Goal: Check status: Check status

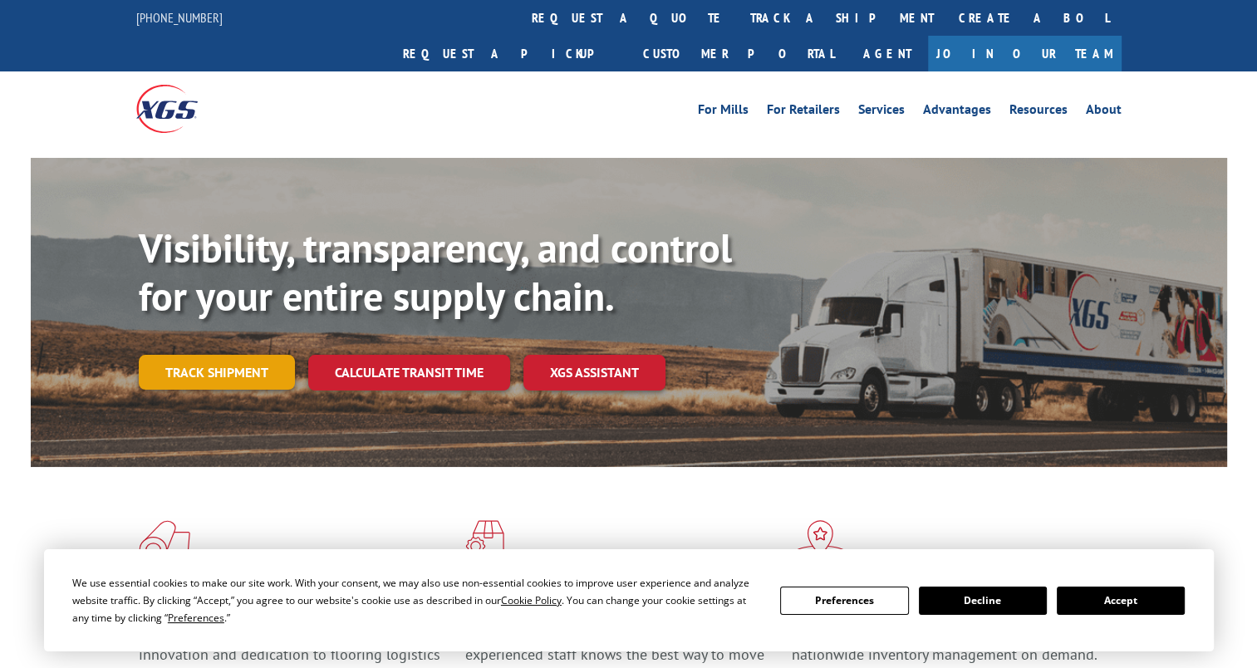
click at [262, 355] on link "Track shipment" at bounding box center [217, 372] width 156 height 35
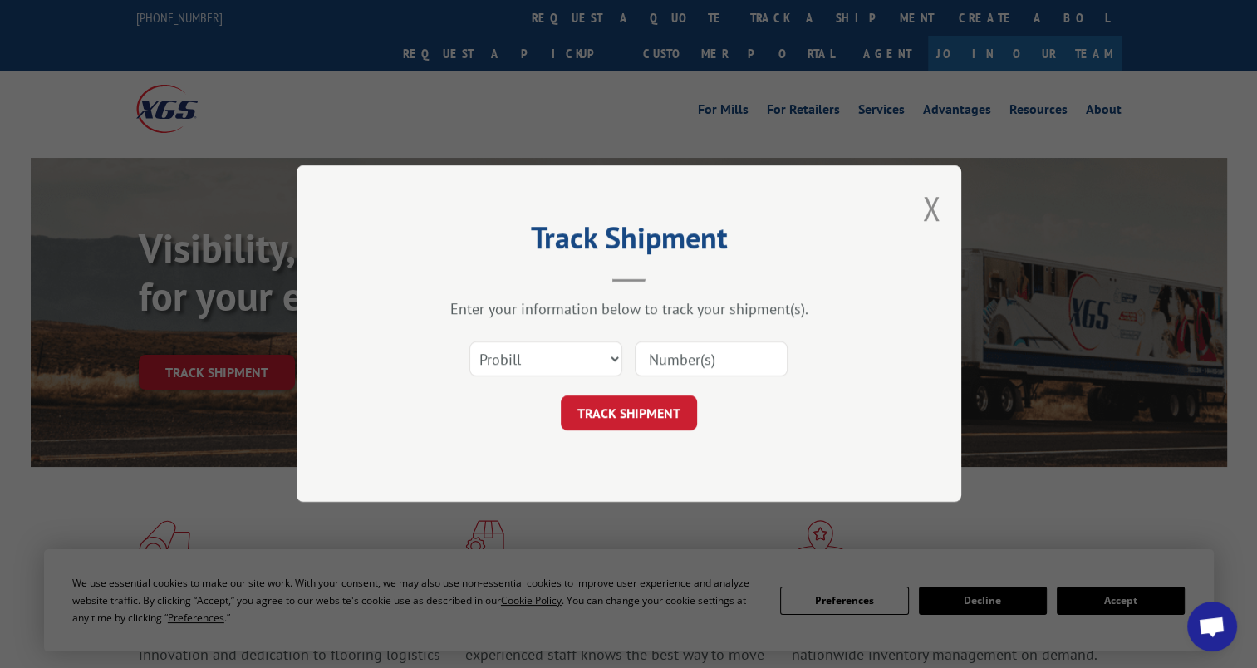
click at [674, 359] on input at bounding box center [711, 359] width 153 height 35
paste input "17355629"
type input "17355629"
click at [617, 412] on button "TRACK SHIPMENT" at bounding box center [629, 413] width 136 height 35
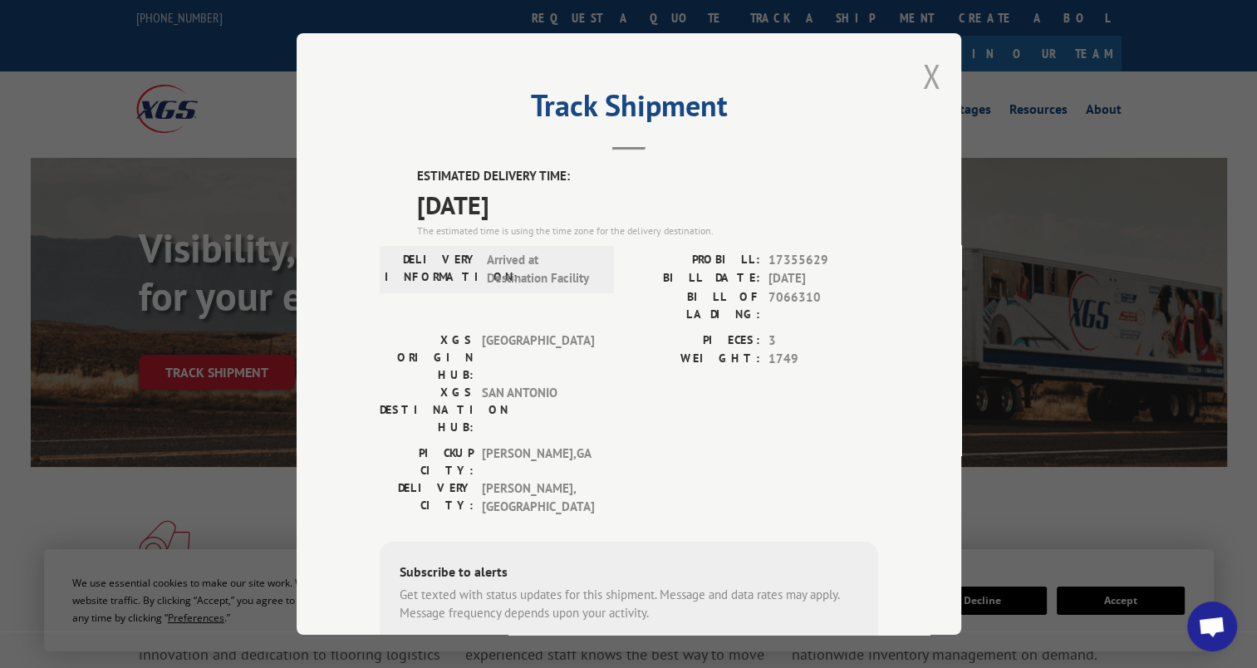
click at [924, 66] on button "Close modal" at bounding box center [931, 76] width 18 height 44
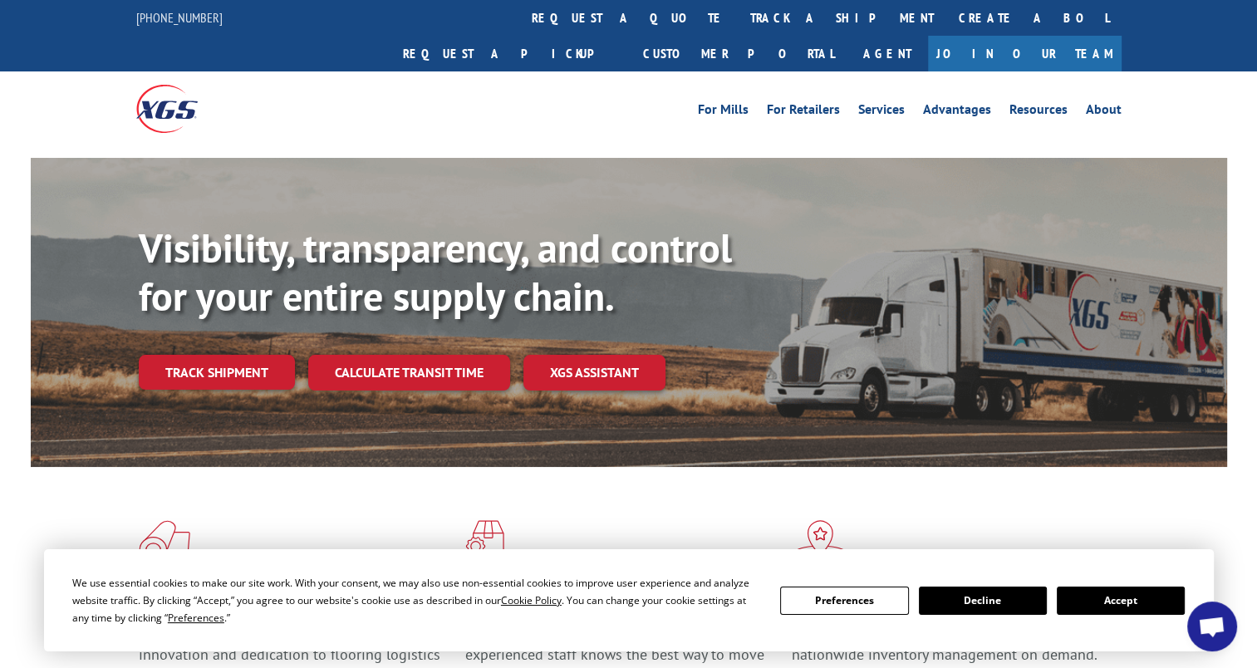
click at [1223, 635] on span "Open chat" at bounding box center [1211, 627] width 27 height 23
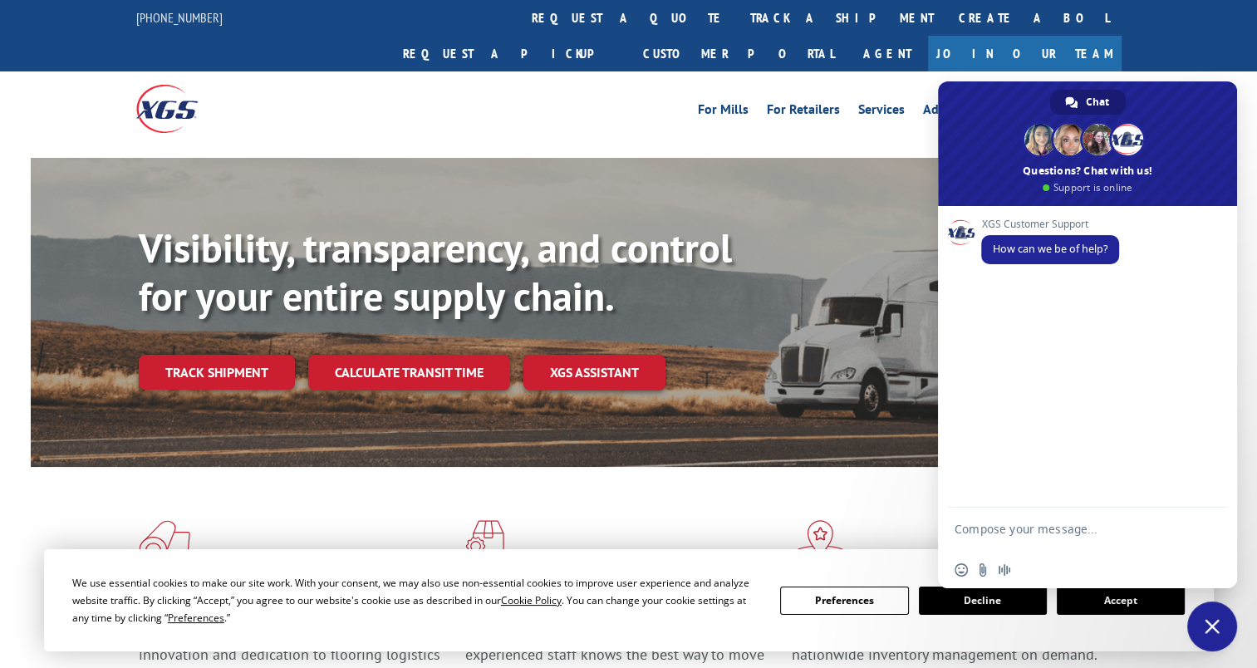
click at [975, 525] on textarea "Compose your message..." at bounding box center [1069, 537] width 229 height 30
type textarea "HELLO JUST WANTED TO CONFIRM I AM GETTING SHIPMENT IN. PRO NUMBER IS 17355629"
click at [1205, 511] on span "Send" at bounding box center [1208, 514] width 12 height 12
